Goal: Answer question/provide support: Share knowledge or assist other users

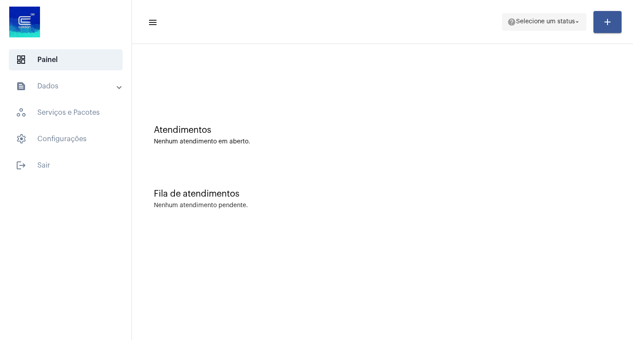
click at [517, 26] on span "help Selecione um status arrow_drop_down" at bounding box center [544, 22] width 74 height 16
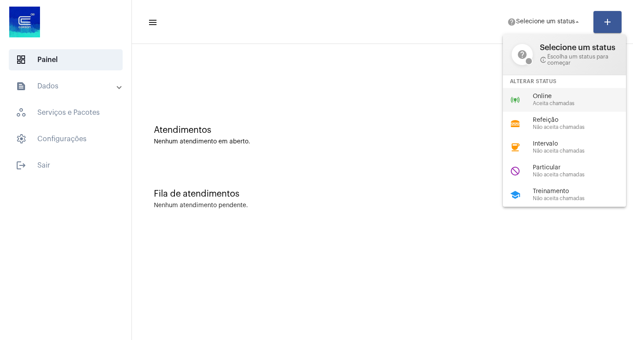
click at [541, 89] on div "online_prediction Online Aceita chamadas" at bounding box center [571, 100] width 137 height 24
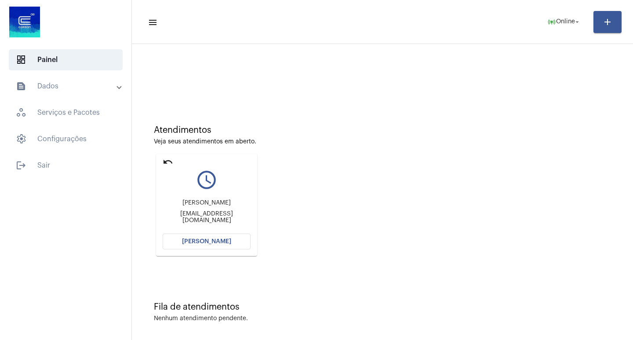
click at [208, 228] on div "[PERSON_NAME] [EMAIL_ADDRESS][DOMAIN_NAME]" at bounding box center [207, 212] width 88 height 40
click at [214, 236] on button "[PERSON_NAME]" at bounding box center [207, 241] width 88 height 16
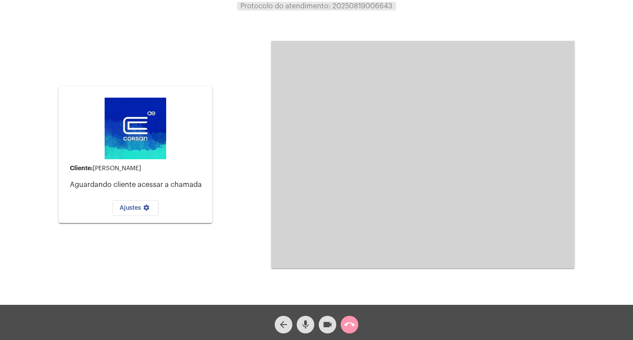
click at [352, 326] on mat-icon "call_end" at bounding box center [349, 324] width 11 height 11
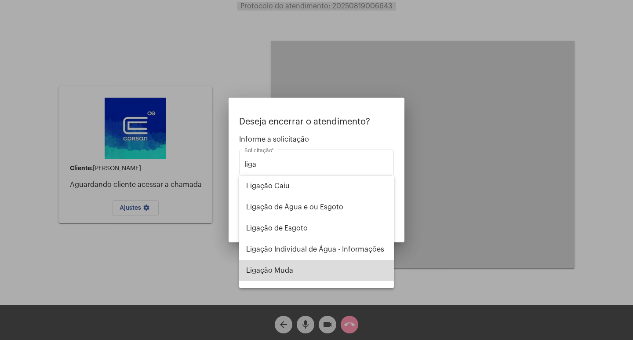
click at [348, 265] on span "Ligação Muda" at bounding box center [316, 270] width 141 height 21
type input "Ligação Muda"
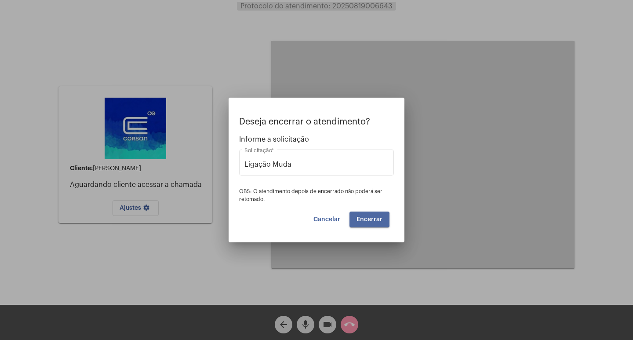
click at [363, 219] on span "Encerrar" at bounding box center [369, 219] width 26 height 6
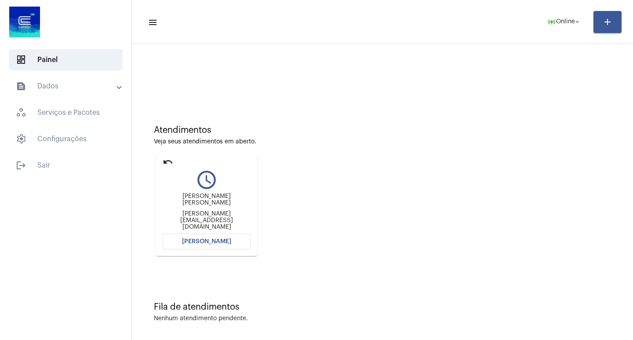
click at [186, 249] on button "[PERSON_NAME]" at bounding box center [207, 241] width 88 height 16
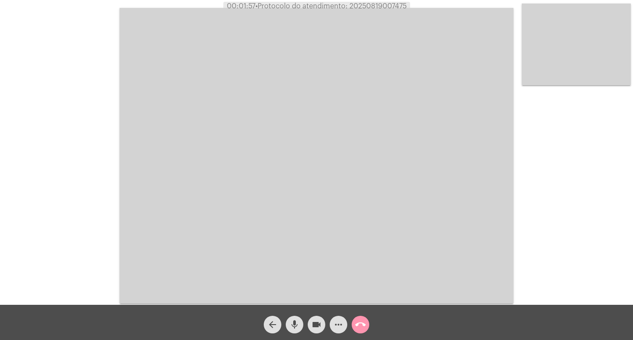
click at [295, 320] on mat-icon "mic" at bounding box center [294, 324] width 11 height 11
click at [311, 320] on mat-icon "videocam" at bounding box center [316, 324] width 11 height 11
click at [311, 320] on mat-icon "videocam_off" at bounding box center [316, 324] width 11 height 11
click at [290, 330] on span "mic_off" at bounding box center [294, 324] width 11 height 18
click at [365, 324] on mat-icon "call_end" at bounding box center [360, 324] width 11 height 11
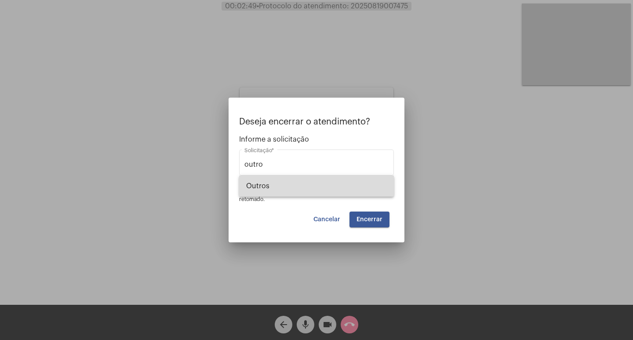
click at [323, 192] on span "Outros" at bounding box center [316, 185] width 141 height 21
type input "Outros"
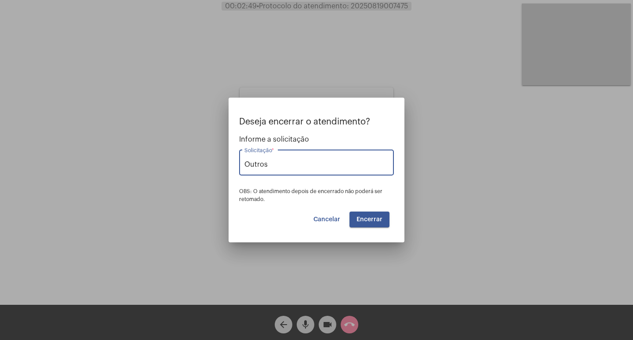
click at [377, 222] on button "Encerrar" at bounding box center [369, 219] width 40 height 16
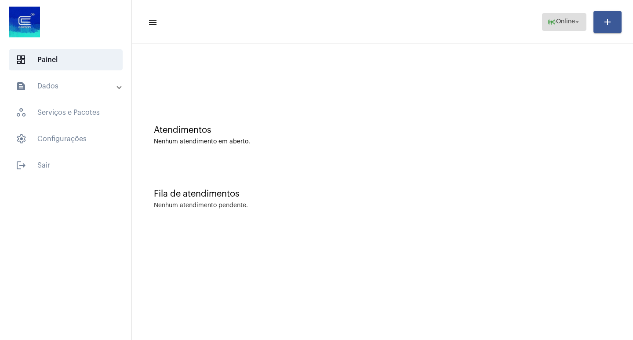
click at [568, 18] on span "online_prediction Online arrow_drop_down" at bounding box center [564, 22] width 34 height 16
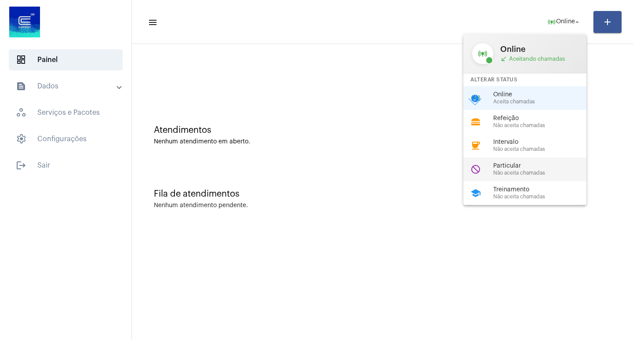
click at [528, 164] on span "Particular" at bounding box center [543, 166] width 100 height 7
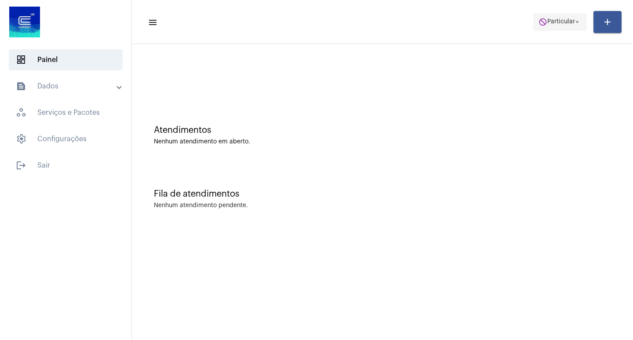
click at [559, 27] on span "do_not_disturb Particular arrow_drop_down" at bounding box center [559, 22] width 43 height 16
click at [559, 27] on body "dashboard Painel text_snippet_outlined Dados history_outlined Histórico schedul…" at bounding box center [316, 170] width 633 height 340
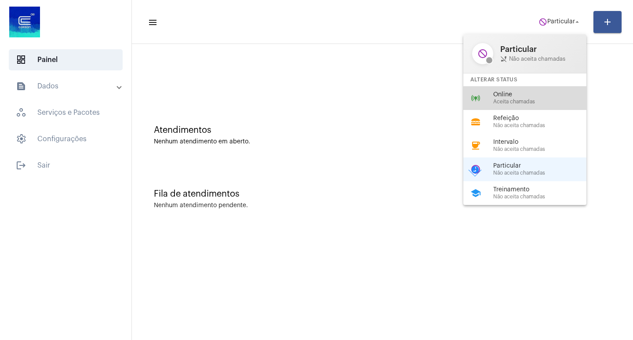
click at [539, 105] on div "online_prediction Online Aceita chamadas" at bounding box center [531, 98] width 137 height 24
click at [539, 105] on div "Atendimentos Nenhum atendimento em aberto." at bounding box center [382, 131] width 492 height 64
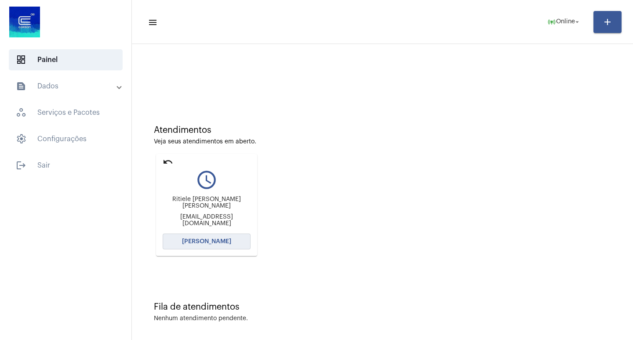
click at [223, 243] on span "[PERSON_NAME]" at bounding box center [206, 241] width 49 height 6
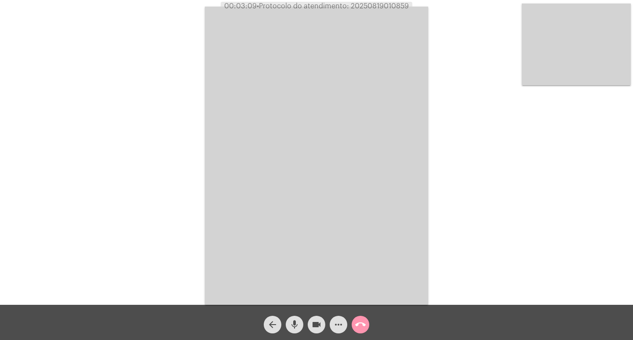
click at [368, 4] on span "• Protocolo do atendimento: 20250819010859" at bounding box center [333, 6] width 152 height 7
copy span "20250819010859"
click at [504, 169] on div "Acessando Câmera e Microfone..." at bounding box center [316, 154] width 631 height 305
click at [359, 326] on mat-icon "call_end" at bounding box center [360, 324] width 11 height 11
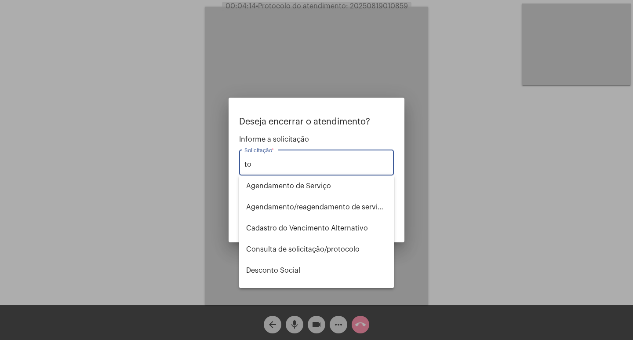
type input "t"
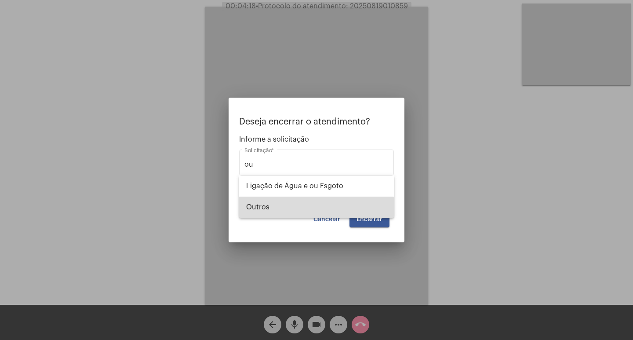
click at [288, 207] on span "Outros" at bounding box center [316, 206] width 141 height 21
type input "Outros"
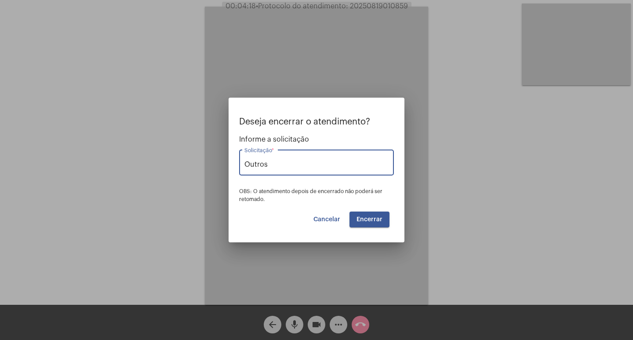
click at [383, 212] on button "Encerrar" at bounding box center [369, 219] width 40 height 16
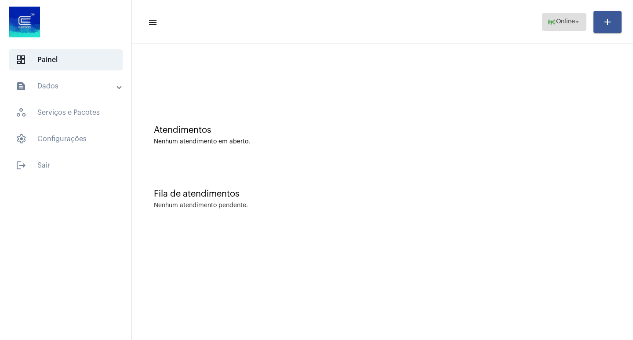
click at [568, 24] on span "Online" at bounding box center [565, 22] width 19 height 6
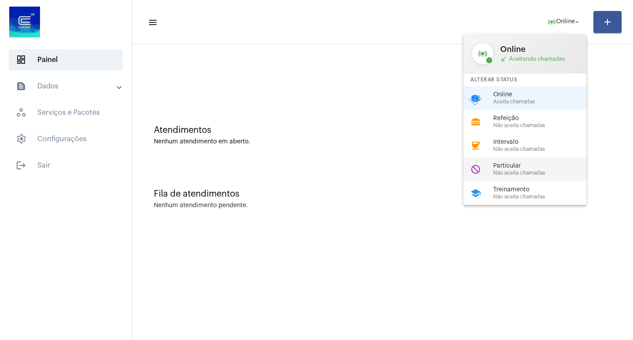
click at [551, 162] on div "do_not_disturb Particular Não aceita chamadas" at bounding box center [531, 169] width 137 height 24
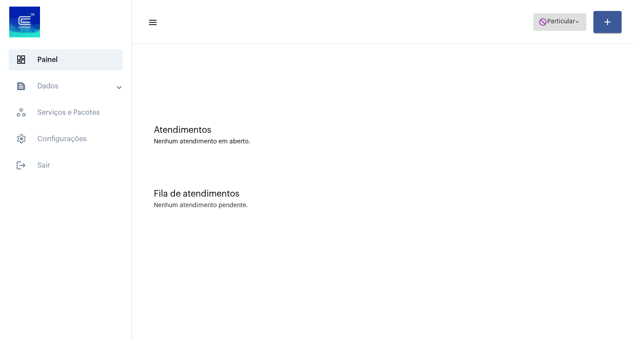
click at [559, 17] on span "do_not_disturb Particular arrow_drop_down" at bounding box center [559, 22] width 43 height 16
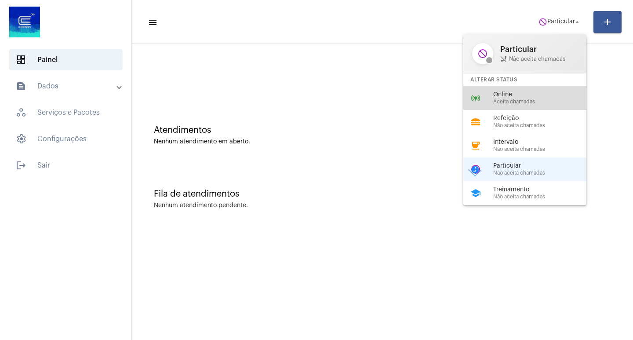
click at [562, 102] on span "Aceita chamadas" at bounding box center [543, 102] width 100 height 6
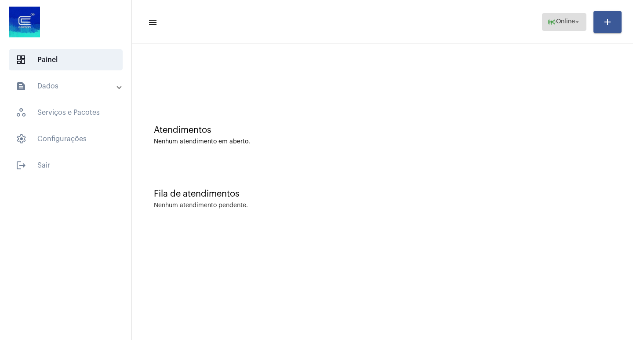
click at [566, 20] on span "Online" at bounding box center [565, 22] width 19 height 6
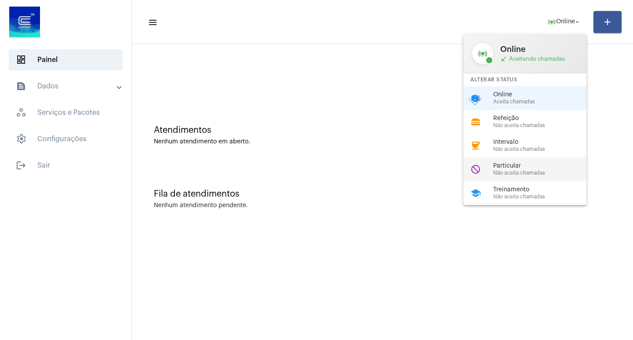
click at [515, 170] on span "Não aceita chamadas" at bounding box center [543, 173] width 100 height 6
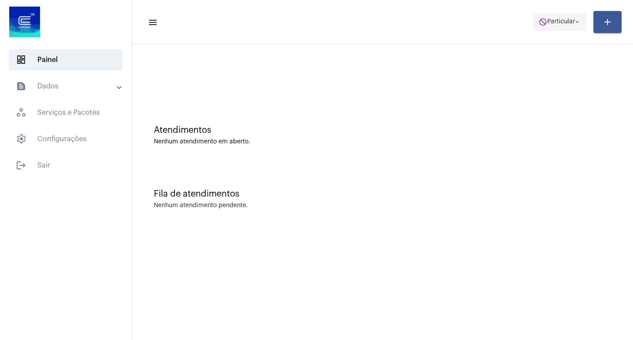
click at [547, 21] on mat-icon "do_not_disturb" at bounding box center [542, 22] width 9 height 9
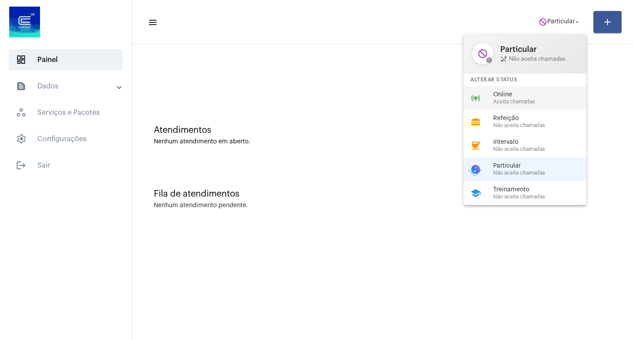
click at [555, 92] on span "Online" at bounding box center [543, 94] width 100 height 7
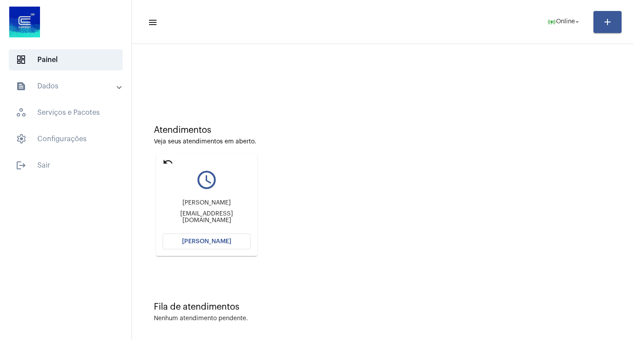
click at [230, 246] on button "[PERSON_NAME]" at bounding box center [207, 241] width 88 height 16
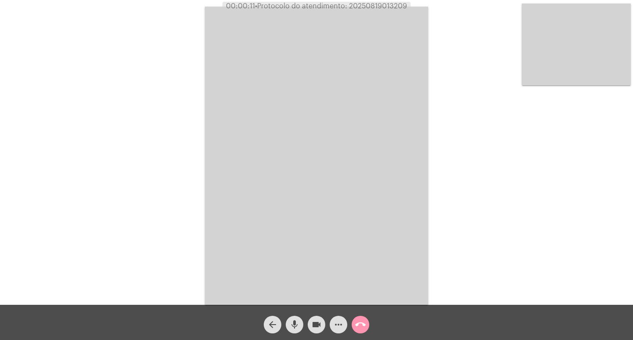
click at [366, 6] on span "• Protocolo do atendimento: 20250819013209" at bounding box center [331, 6] width 152 height 7
click at [366, 6] on span "• Protocolo do atendimento: 20250819013209" at bounding box center [332, 6] width 152 height 7
copy span "20250819013209"
click at [294, 323] on mat-icon "mic" at bounding box center [294, 324] width 11 height 11
click at [306, 324] on div "videocam" at bounding box center [316, 322] width 22 height 22
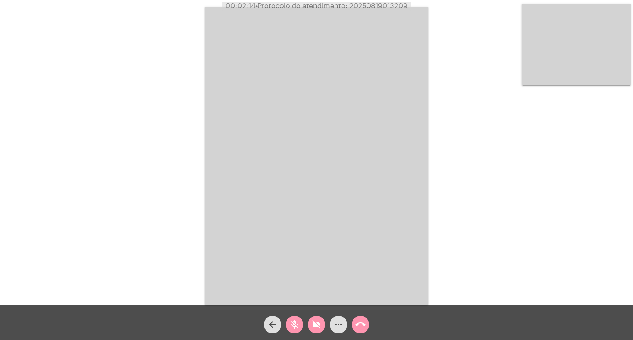
click at [293, 327] on mat-icon "mic_off" at bounding box center [294, 324] width 11 height 11
click at [318, 324] on mat-icon "videocam_off" at bounding box center [316, 324] width 11 height 11
click at [297, 327] on mat-icon "mic" at bounding box center [294, 324] width 11 height 11
click at [312, 325] on mat-icon "videocam" at bounding box center [316, 324] width 11 height 11
click at [312, 325] on mat-icon "videocam_off" at bounding box center [316, 324] width 11 height 11
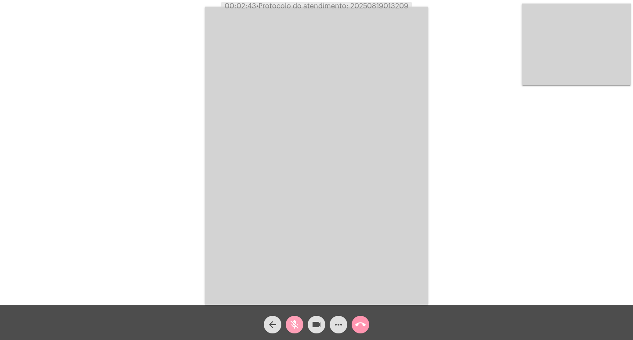
click at [300, 326] on button "mic_off" at bounding box center [295, 324] width 18 height 18
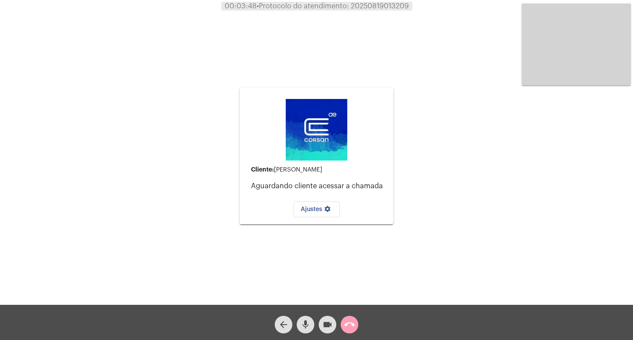
click at [355, 327] on button "call_end" at bounding box center [350, 324] width 18 height 18
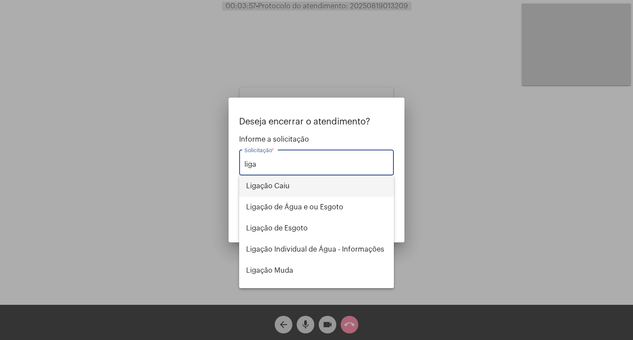
click at [321, 195] on span "Ligação Caiu" at bounding box center [316, 185] width 141 height 21
type input "Ligação Caiu"
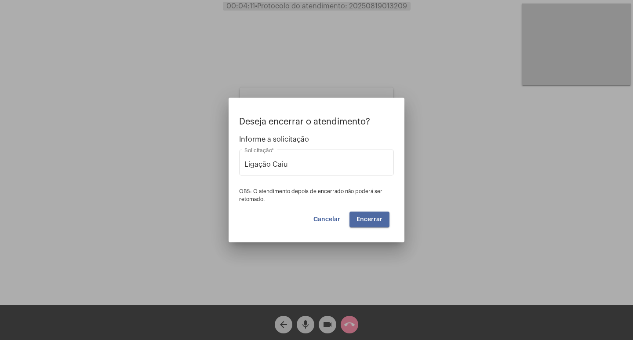
click at [381, 219] on span "Encerrar" at bounding box center [369, 219] width 26 height 6
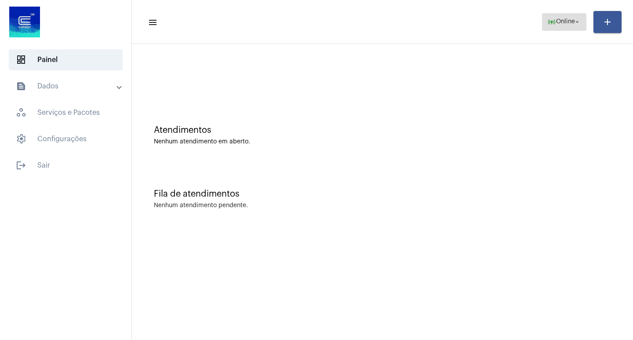
click at [571, 15] on span "online_prediction Online arrow_drop_down" at bounding box center [564, 22] width 34 height 16
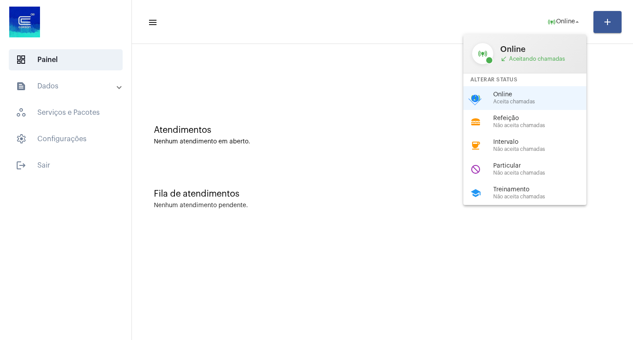
click at [331, 135] on div at bounding box center [316, 170] width 633 height 340
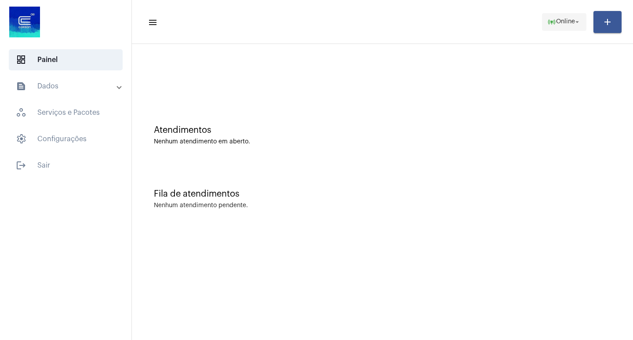
click at [543, 23] on button "online_prediction Online arrow_drop_down" at bounding box center [564, 22] width 44 height 18
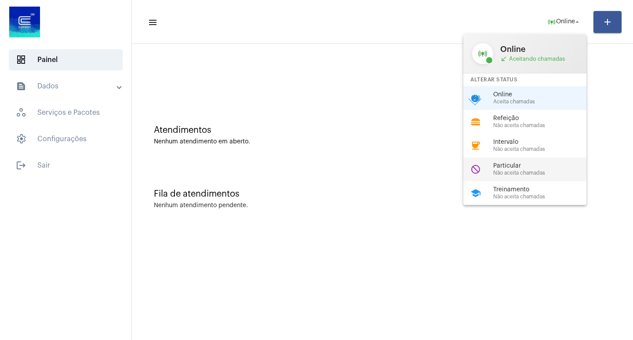
click at [519, 166] on span "Particular" at bounding box center [543, 166] width 100 height 7
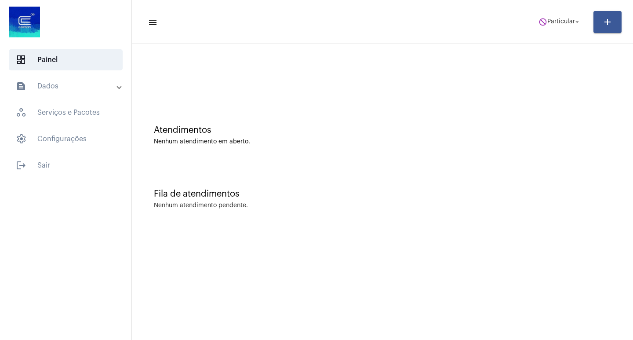
click at [566, 1] on mat-toolbar "menu do_not_disturb Particular arrow_drop_down add" at bounding box center [382, 22] width 501 height 44
click at [562, 29] on span "do_not_disturb Particular arrow_drop_down" at bounding box center [559, 22] width 43 height 16
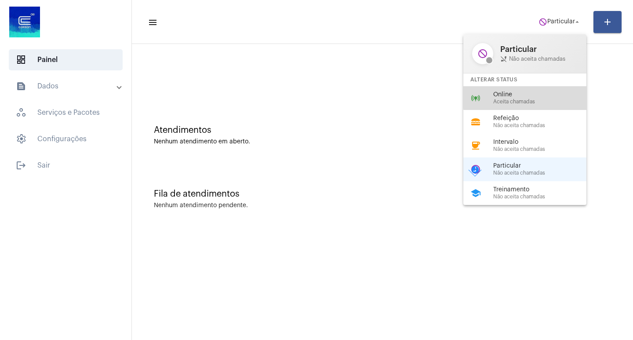
click at [543, 97] on span "Online" at bounding box center [543, 94] width 100 height 7
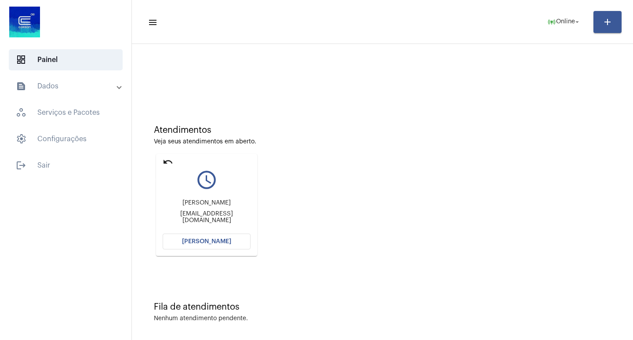
click at [167, 162] on mat-icon "undo" at bounding box center [168, 161] width 11 height 11
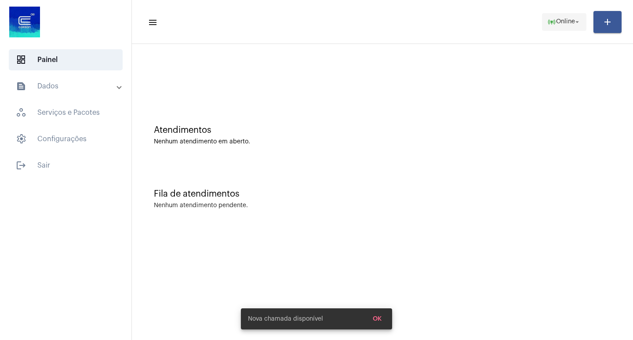
click at [565, 29] on span "online_prediction Online arrow_drop_down" at bounding box center [564, 22] width 34 height 16
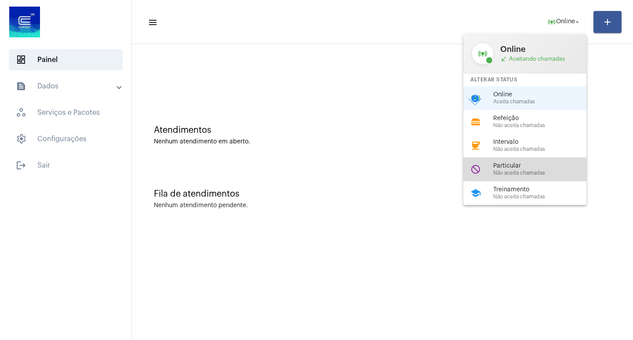
click at [544, 171] on span "Não aceita chamadas" at bounding box center [543, 173] width 100 height 6
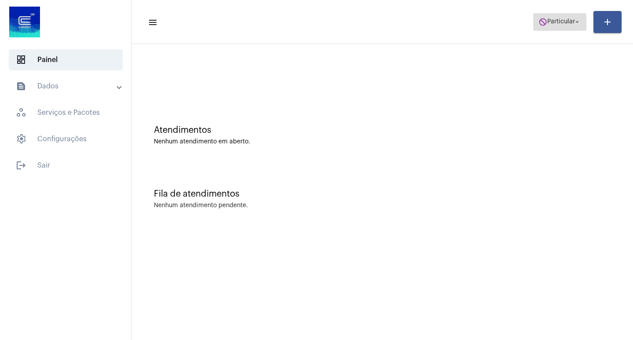
click at [555, 18] on span "do_not_disturb Particular arrow_drop_down" at bounding box center [559, 22] width 43 height 16
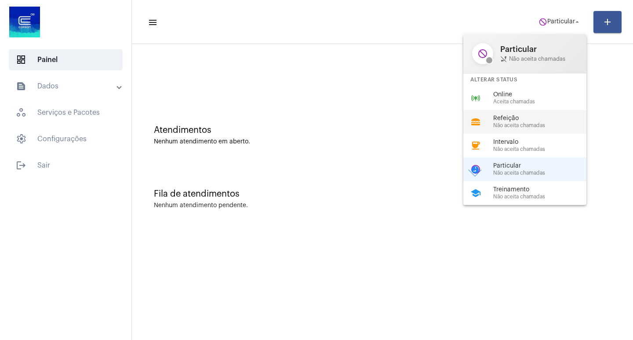
click at [533, 110] on div "lunch_dining Refeição Não aceita chamadas" at bounding box center [531, 122] width 137 height 24
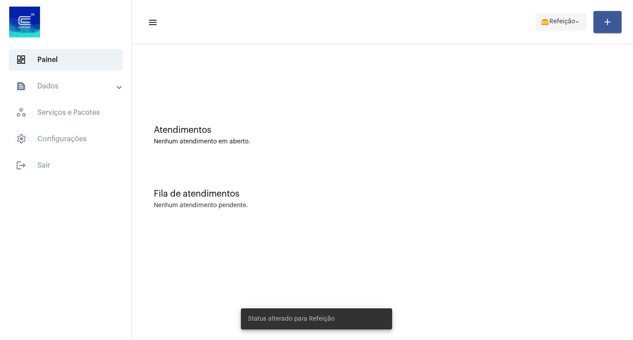
click at [553, 22] on span "Refeição" at bounding box center [561, 22] width 25 height 6
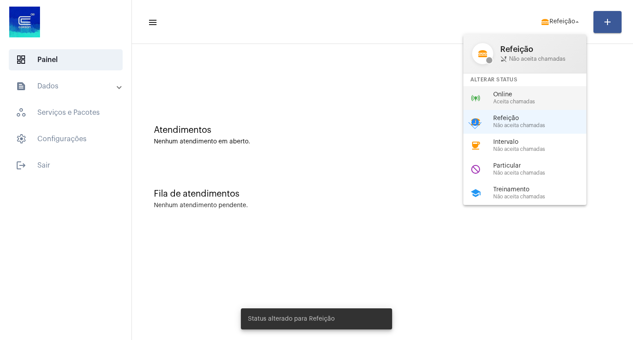
click at [510, 104] on span "Aceita chamadas" at bounding box center [543, 102] width 100 height 6
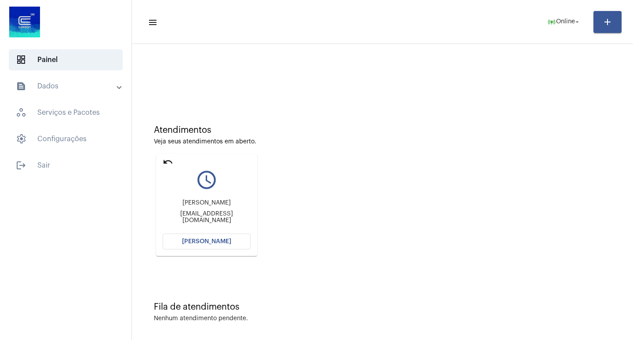
click at [233, 250] on mat-card "undo query_builder [PERSON_NAME] [PERSON_NAME][EMAIL_ADDRESS][DOMAIN_NAME] Abri…" at bounding box center [206, 205] width 101 height 102
click at [232, 243] on button "[PERSON_NAME]" at bounding box center [207, 241] width 88 height 16
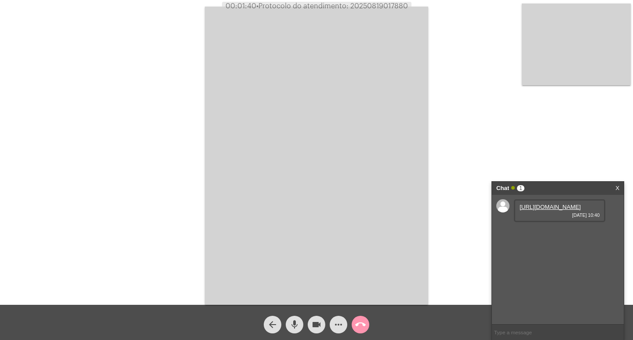
click at [537, 210] on link "[URL][DOMAIN_NAME]" at bounding box center [549, 206] width 61 height 7
click at [573, 210] on link "[URL][DOMAIN_NAME]" at bounding box center [549, 206] width 61 height 7
click at [559, 235] on link "[URL][DOMAIN_NAME]" at bounding box center [549, 231] width 61 height 7
click at [553, 260] on link "[URL][DOMAIN_NAME]" at bounding box center [549, 257] width 61 height 7
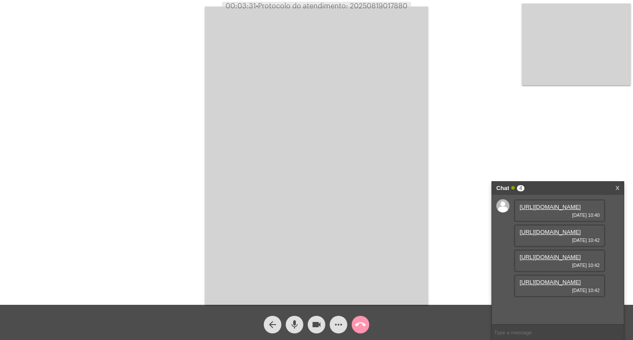
scroll to position [52, 0]
click at [561, 285] on link "[URL][DOMAIN_NAME]" at bounding box center [549, 282] width 61 height 7
click at [556, 304] on link "[URL][DOMAIN_NAME]" at bounding box center [549, 307] width 61 height 7
click at [319, 330] on mat-icon "videocam" at bounding box center [316, 324] width 11 height 11
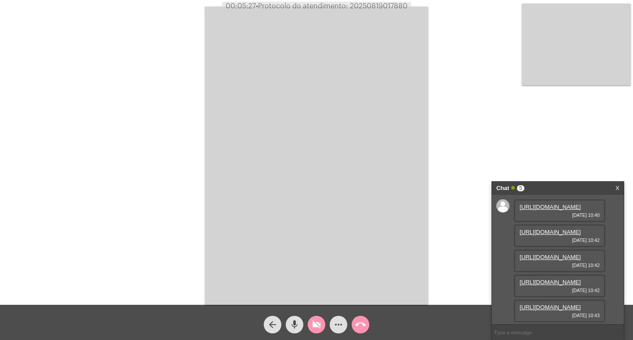
click at [319, 330] on mat-icon "videocam_off" at bounding box center [316, 324] width 11 height 11
click at [319, 330] on mat-icon "videocam" at bounding box center [316, 324] width 11 height 11
click at [308, 315] on button "videocam_off" at bounding box center [317, 324] width 18 height 18
click at [308, 315] on button "videocam" at bounding box center [317, 324] width 18 height 18
click at [308, 315] on button "videocam_off" at bounding box center [317, 324] width 18 height 18
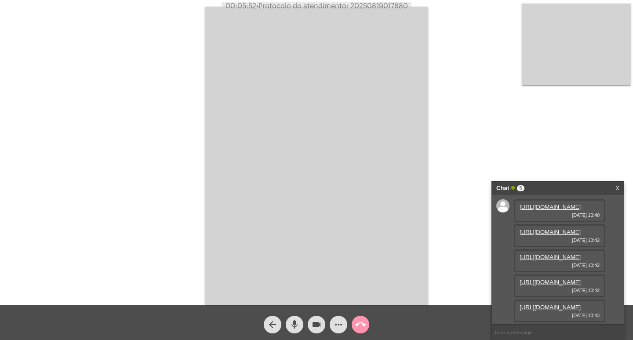
click at [319, 330] on mat-icon "videocam" at bounding box center [316, 324] width 11 height 11
click at [318, 319] on mat-icon "videocam_off" at bounding box center [316, 324] width 11 height 11
click at [297, 325] on mat-icon "mic" at bounding box center [294, 324] width 11 height 11
click at [319, 325] on mat-icon "videocam" at bounding box center [316, 324] width 11 height 11
click at [319, 325] on mat-icon "videocam_off" at bounding box center [316, 324] width 11 height 11
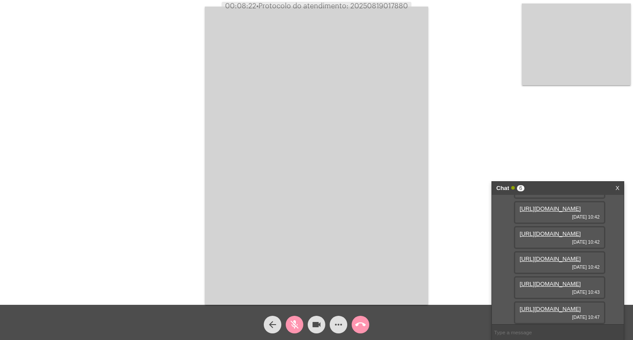
scroll to position [142, 0]
click at [297, 327] on mat-icon "mic_off" at bounding box center [294, 324] width 11 height 11
click at [323, 320] on button "videocam" at bounding box center [317, 324] width 18 height 18
click at [319, 316] on span "videocam_off" at bounding box center [316, 324] width 11 height 18
click at [314, 326] on mat-icon "videocam" at bounding box center [316, 324] width 11 height 11
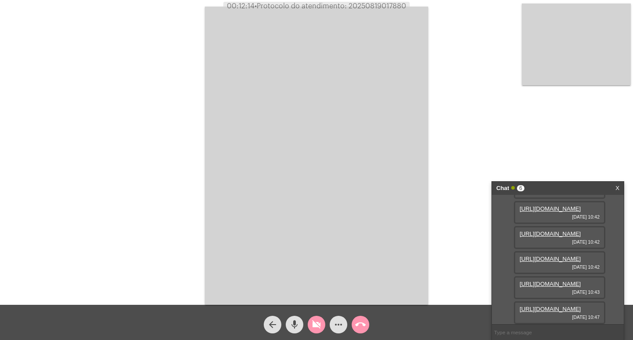
click at [314, 326] on mat-icon "videocam_off" at bounding box center [316, 324] width 11 height 11
click at [310, 328] on button "videocam" at bounding box center [317, 324] width 18 height 18
click at [310, 328] on button "videocam_off" at bounding box center [317, 324] width 18 height 18
click at [333, 323] on mat-icon "more_horiz" at bounding box center [338, 324] width 11 height 11
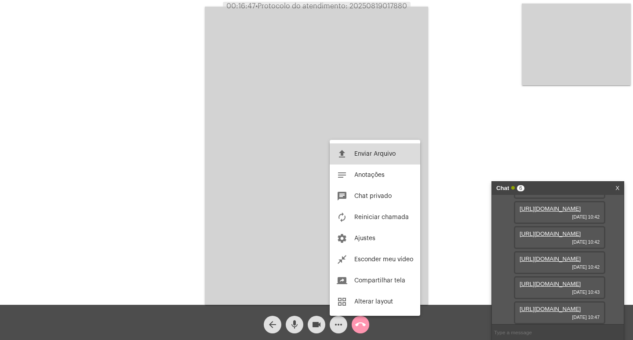
click at [375, 160] on button "file_upload Enviar Arquivo" at bounding box center [375, 153] width 91 height 21
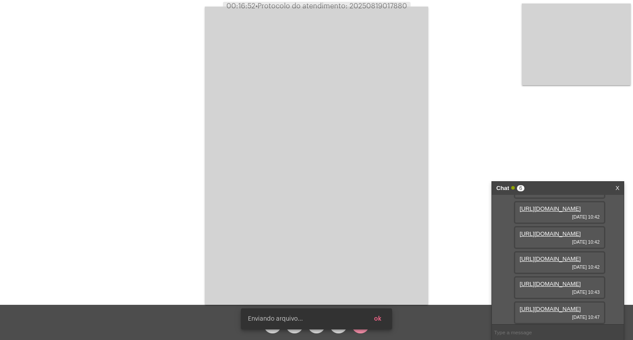
scroll to position [187, 0]
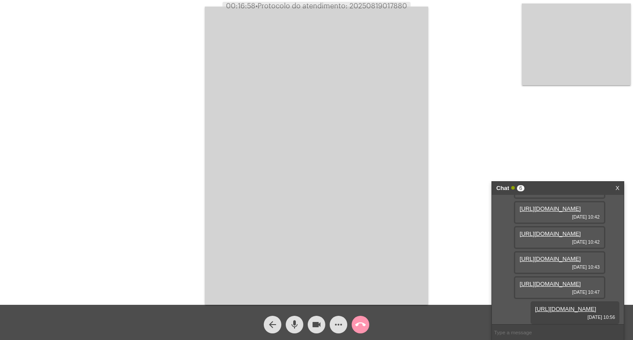
click at [365, 7] on span "• Protocolo do atendimento: 20250819017880" at bounding box center [331, 6] width 152 height 7
copy span "20250819017880"
click at [365, 318] on span "call_end" at bounding box center [360, 324] width 11 height 18
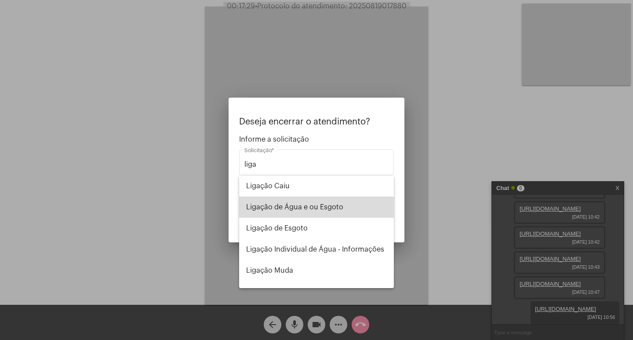
click at [348, 204] on span "Ligação de Água e ou Esgoto" at bounding box center [316, 206] width 141 height 21
type input "Ligação de Água e ou Esgoto"
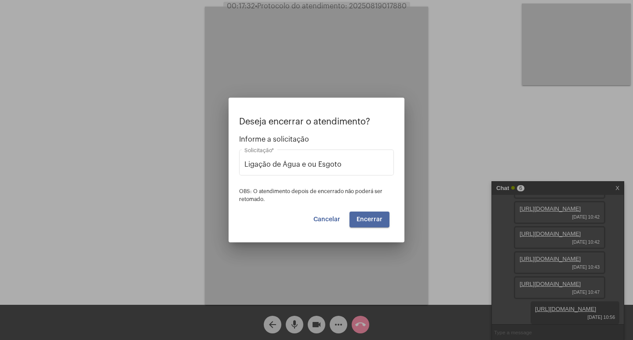
click at [379, 225] on button "Encerrar" at bounding box center [369, 219] width 40 height 16
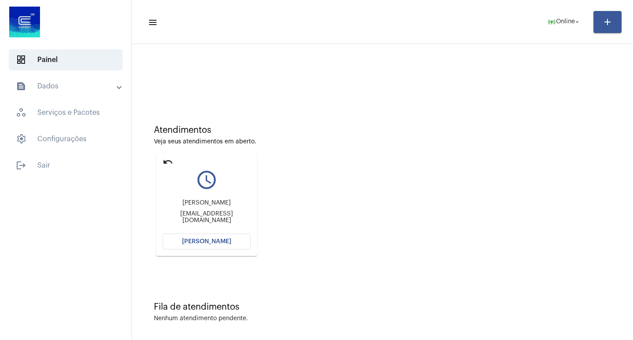
click at [190, 246] on button "[PERSON_NAME]" at bounding box center [207, 241] width 88 height 16
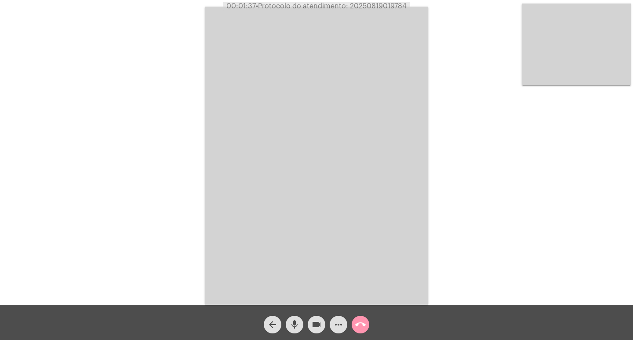
click at [290, 329] on mat-icon "mic" at bounding box center [294, 324] width 11 height 11
click at [320, 325] on mat-icon "videocam" at bounding box center [316, 324] width 11 height 11
click at [295, 326] on mat-icon "mic_off" at bounding box center [294, 324] width 11 height 11
click at [309, 320] on button "videocam_off" at bounding box center [317, 324] width 18 height 18
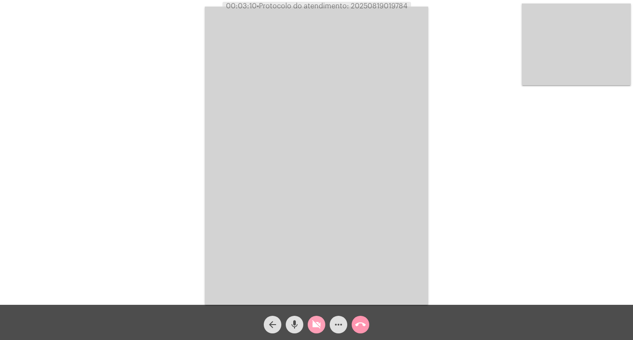
click at [309, 320] on button "videocam_off" at bounding box center [317, 324] width 18 height 18
click at [317, 314] on div "videocam" at bounding box center [316, 322] width 22 height 22
click at [288, 322] on button "mic" at bounding box center [295, 324] width 18 height 18
click at [288, 322] on button "mic_off" at bounding box center [295, 324] width 18 height 18
click at [311, 327] on button "videocam_off" at bounding box center [317, 324] width 18 height 18
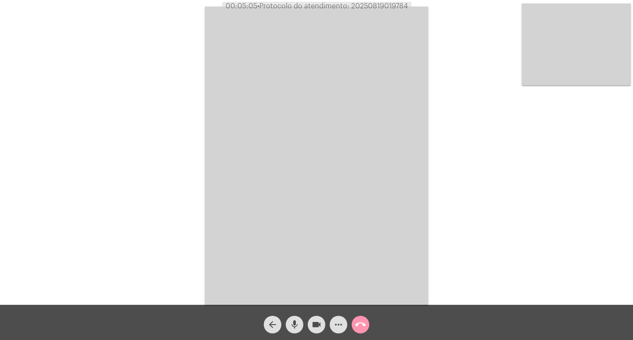
click at [299, 315] on div "mic" at bounding box center [294, 322] width 22 height 22
click at [298, 319] on mat-icon "mic" at bounding box center [294, 324] width 11 height 11
click at [314, 330] on mat-icon "videocam" at bounding box center [316, 324] width 11 height 11
click at [314, 330] on mat-icon "videocam_off" at bounding box center [316, 324] width 11 height 11
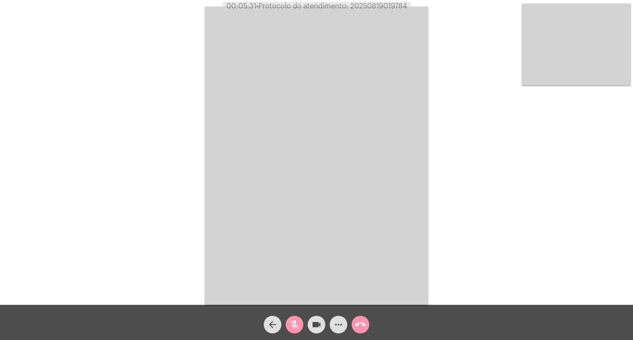
click at [294, 321] on mat-icon "mic_off" at bounding box center [294, 324] width 11 height 11
click at [384, 4] on span "• Protocolo do atendimento: 20250819019784" at bounding box center [332, 6] width 151 height 7
copy span "20250819019784"
click at [203, 131] on div "Acessando Câmera e Microfone..." at bounding box center [316, 154] width 631 height 305
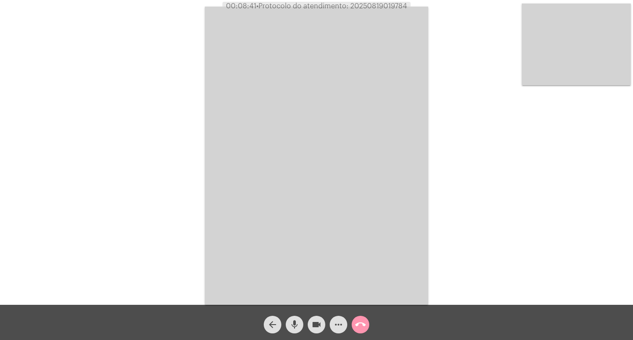
click at [361, 322] on mat-icon "call_end" at bounding box center [360, 324] width 11 height 11
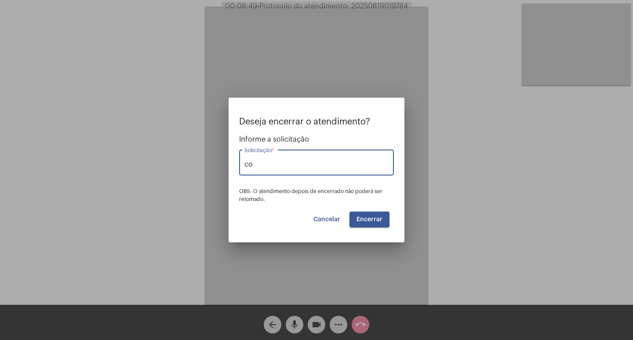
type input "c"
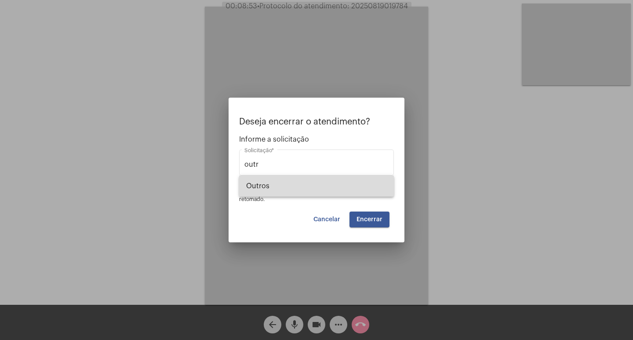
click at [281, 186] on span "Outros" at bounding box center [316, 185] width 141 height 21
type input "Outros"
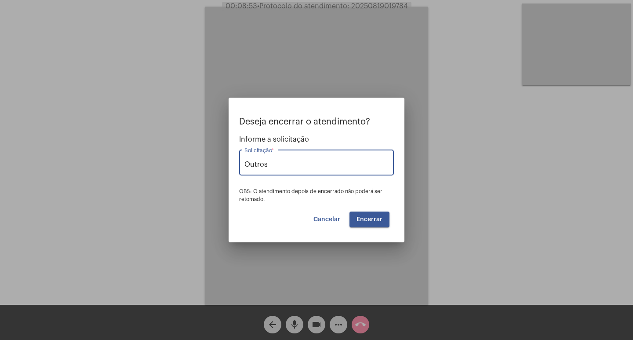
click at [355, 221] on button "Encerrar" at bounding box center [369, 219] width 40 height 16
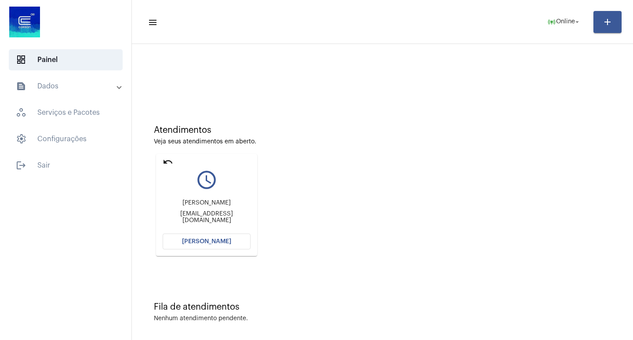
click at [207, 240] on span "[PERSON_NAME]" at bounding box center [206, 241] width 49 height 6
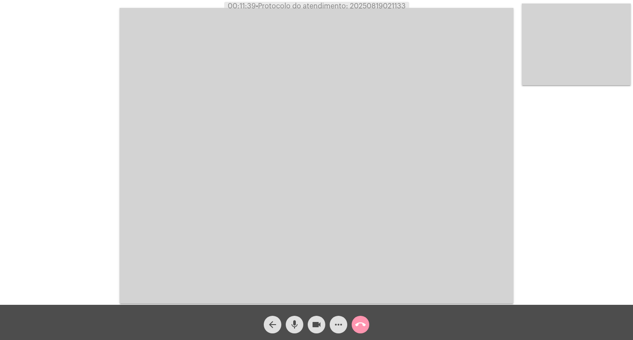
click at [369, 8] on span "• Protocolo do atendimento: 20250819021133" at bounding box center [331, 6] width 150 height 7
copy span "20250819021133"
click at [360, 318] on span "call_end" at bounding box center [360, 324] width 11 height 18
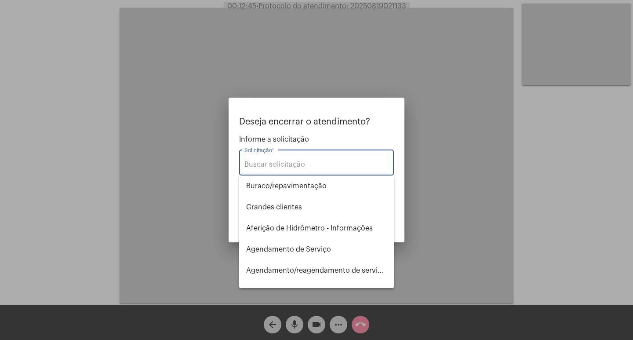
click at [196, 191] on div at bounding box center [316, 170] width 633 height 340
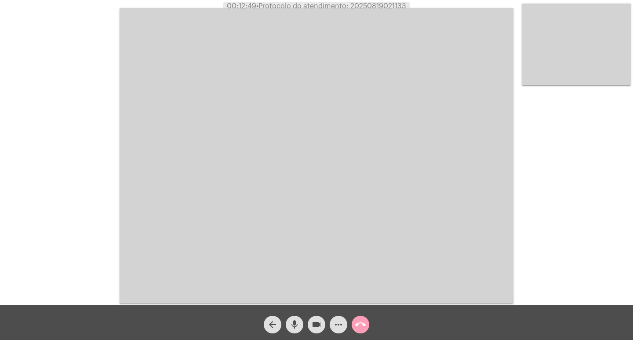
click at [359, 326] on mat-icon "call_end" at bounding box center [360, 324] width 11 height 11
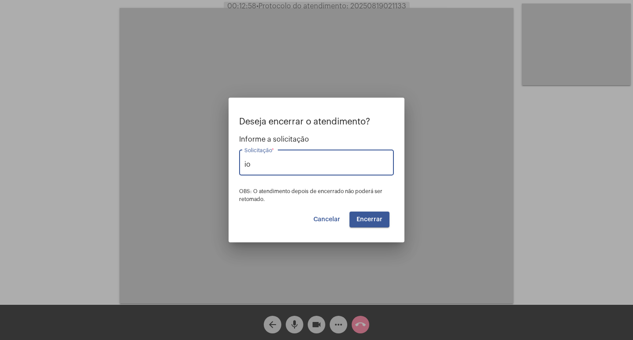
type input "i"
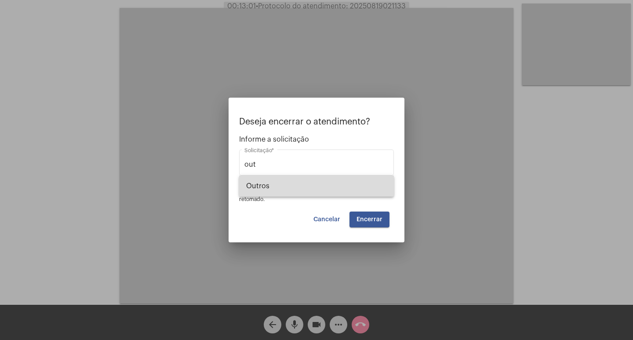
click at [329, 185] on span "Outros" at bounding box center [316, 185] width 141 height 21
type input "Outros"
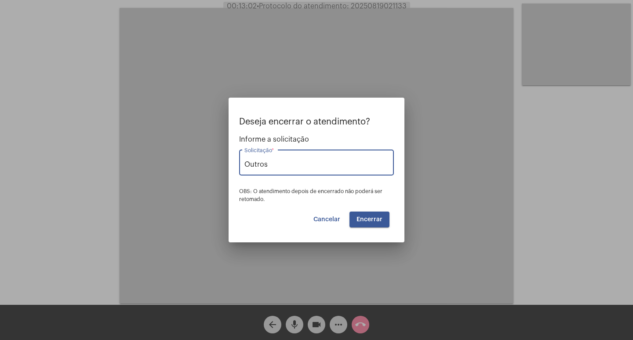
click at [368, 210] on div "Deseja encerrar o atendimento? Informe a solicitação Outros Solicitação * OBS: …" at bounding box center [316, 172] width 155 height 110
click at [369, 220] on span "Encerrar" at bounding box center [369, 219] width 26 height 6
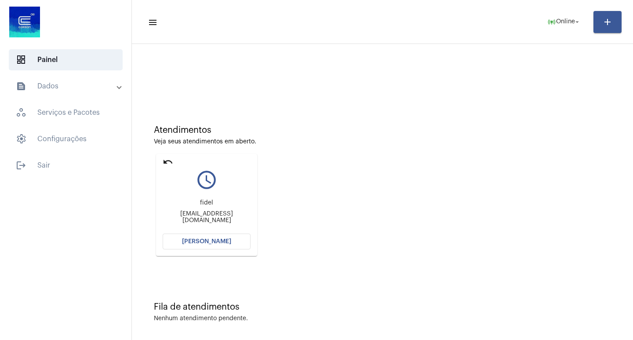
click at [165, 154] on mat-card "undo query_builder [PERSON_NAME] [EMAIL_ADDRESS][DOMAIN_NAME] [PERSON_NAME]" at bounding box center [206, 205] width 101 height 102
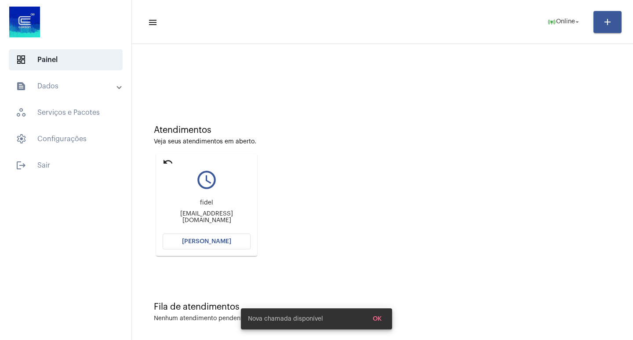
click at [165, 159] on mat-icon "undo" at bounding box center [168, 161] width 11 height 11
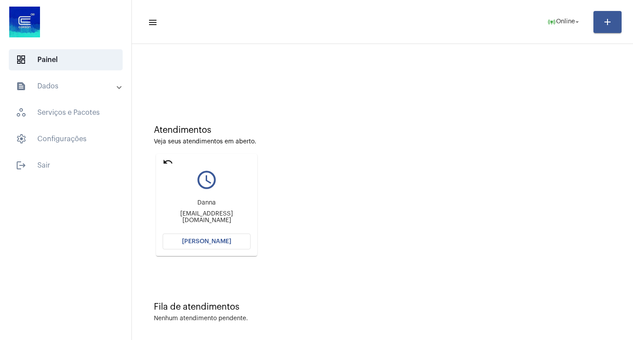
click at [215, 236] on button "[PERSON_NAME]" at bounding box center [207, 241] width 88 height 16
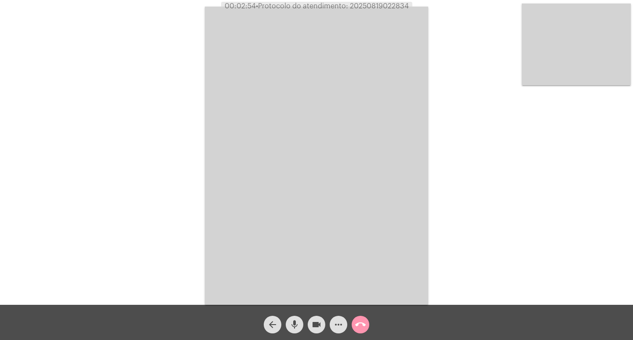
click at [211, 104] on video at bounding box center [316, 156] width 223 height 298
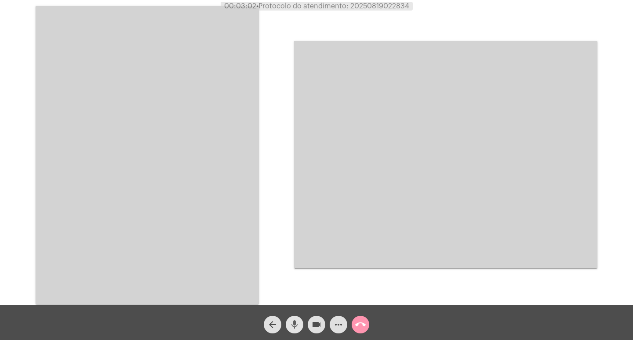
click at [287, 322] on button "mic" at bounding box center [295, 324] width 18 height 18
click at [287, 322] on button "mic_off" at bounding box center [295, 324] width 18 height 18
click at [319, 328] on mat-icon "videocam" at bounding box center [316, 324] width 11 height 11
click at [319, 328] on mat-icon "videocam_off" at bounding box center [316, 324] width 11 height 11
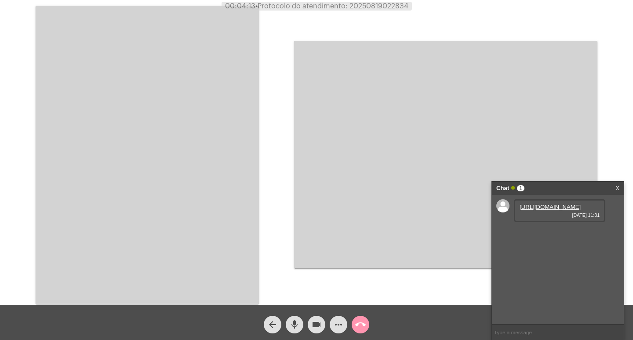
click at [292, 323] on mat-icon "mic" at bounding box center [294, 324] width 11 height 11
click at [319, 326] on mat-icon "videocam" at bounding box center [316, 324] width 11 height 11
click at [560, 210] on link "[URL][DOMAIN_NAME]" at bounding box center [549, 206] width 61 height 7
click at [301, 326] on button "mic_off" at bounding box center [295, 324] width 18 height 18
click at [307, 326] on div "videocam_off" at bounding box center [316, 322] width 22 height 22
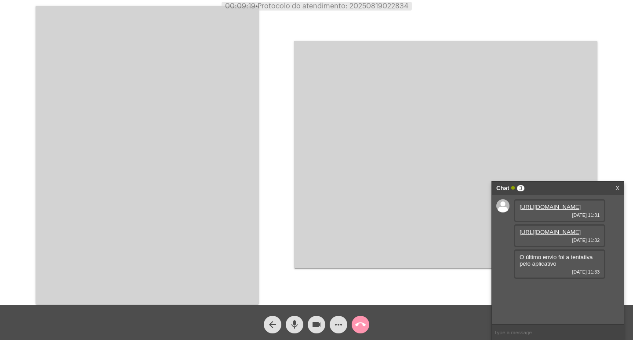
click at [166, 183] on video at bounding box center [147, 155] width 223 height 298
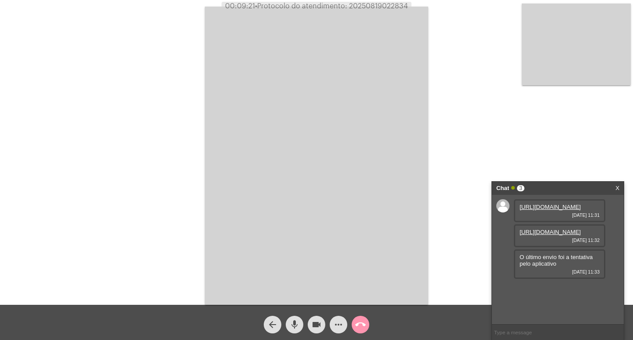
click at [362, 324] on mat-icon "call_end" at bounding box center [360, 324] width 11 height 11
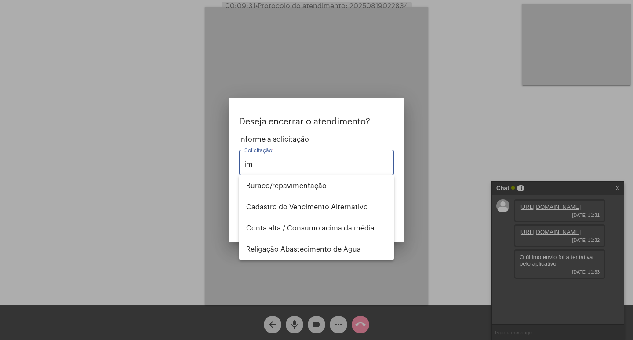
type input "i"
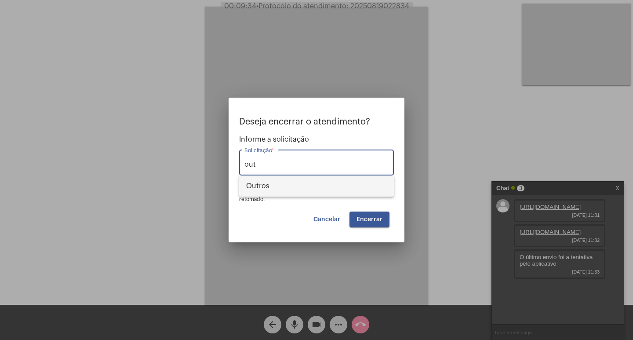
click at [275, 182] on span "Outros" at bounding box center [316, 185] width 141 height 21
type input "Outros"
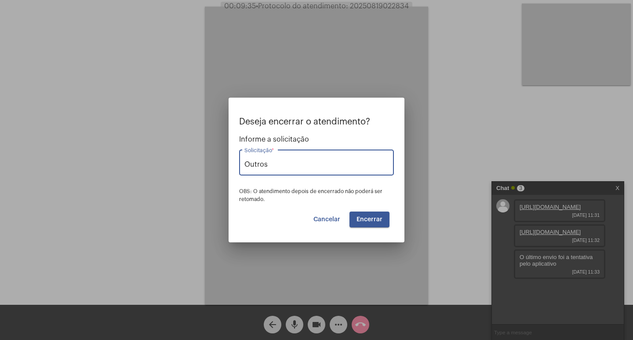
click at [373, 216] on span "Encerrar" at bounding box center [369, 219] width 26 height 6
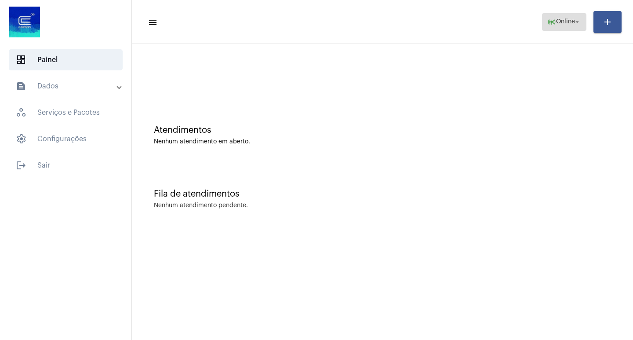
click at [556, 22] on span "Online" at bounding box center [565, 22] width 19 height 6
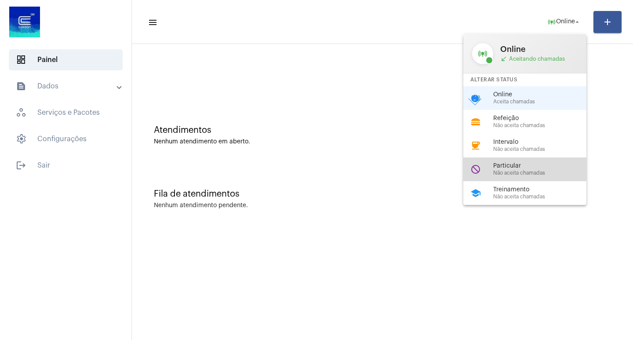
click at [558, 165] on span "Particular" at bounding box center [543, 166] width 100 height 7
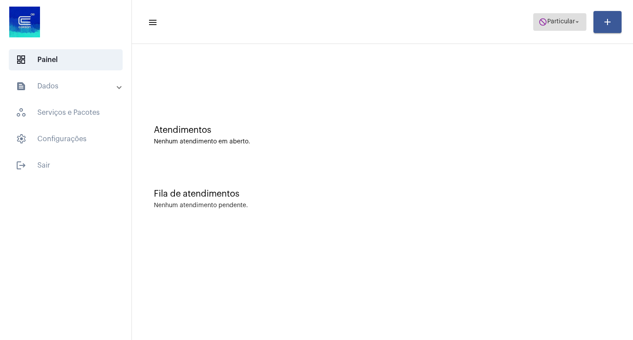
click at [569, 23] on span "Particular" at bounding box center [561, 22] width 28 height 6
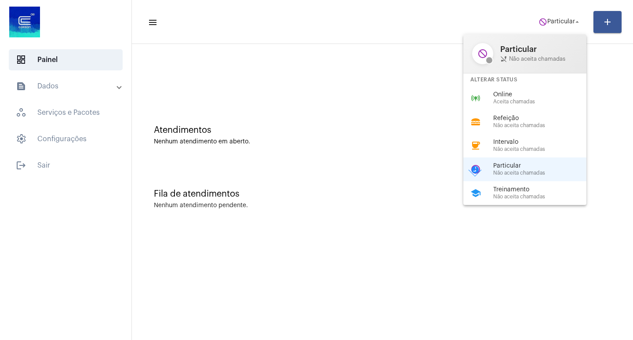
drag, startPoint x: 520, startPoint y: 98, endPoint x: 464, endPoint y: 129, distance: 64.3
click at [514, 104] on div "Online Aceita chamadas" at bounding box center [543, 97] width 100 height 13
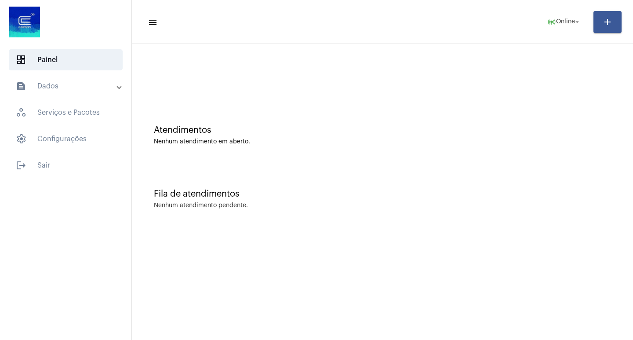
click at [321, 156] on div "Atendimentos Nenhum atendimento em aberto." at bounding box center [382, 131] width 492 height 64
click at [562, 25] on span "online_prediction Online arrow_drop_down" at bounding box center [564, 22] width 34 height 16
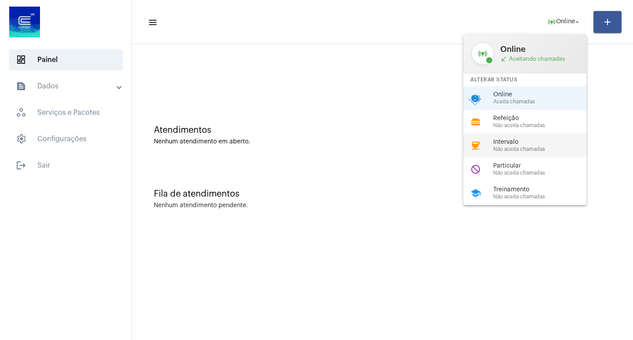
click at [533, 146] on span "Não aceita chamadas" at bounding box center [543, 149] width 100 height 6
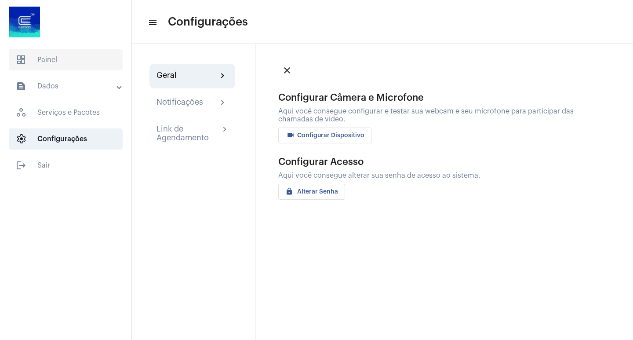
click at [89, 66] on span "dashboard Painel" at bounding box center [66, 59] width 114 height 21
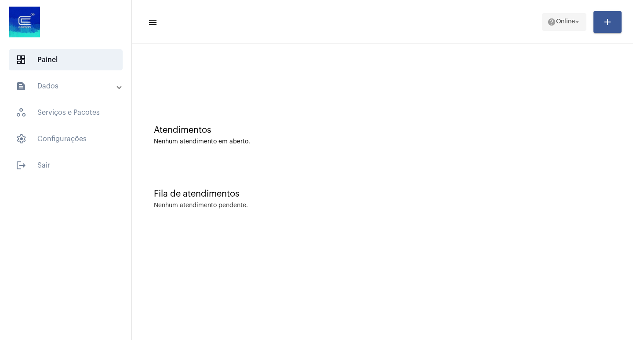
click at [547, 30] on button "help Online arrow_drop_down" at bounding box center [564, 22] width 44 height 18
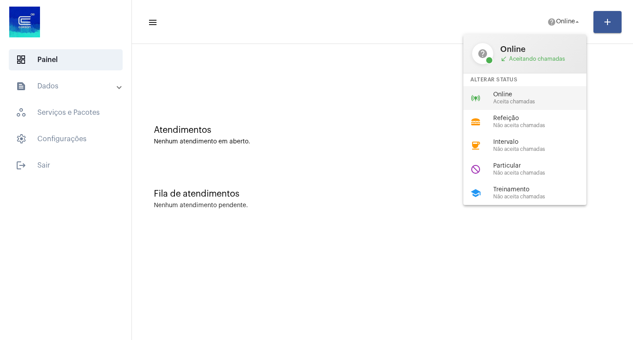
click at [528, 101] on span "Aceita chamadas" at bounding box center [543, 102] width 100 height 6
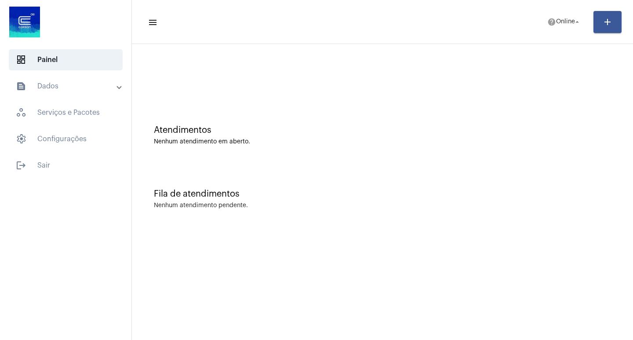
click at [528, 101] on div "Atendimentos Nenhum atendimento em aberto." at bounding box center [382, 131] width 492 height 64
